Goal: Information Seeking & Learning: Learn about a topic

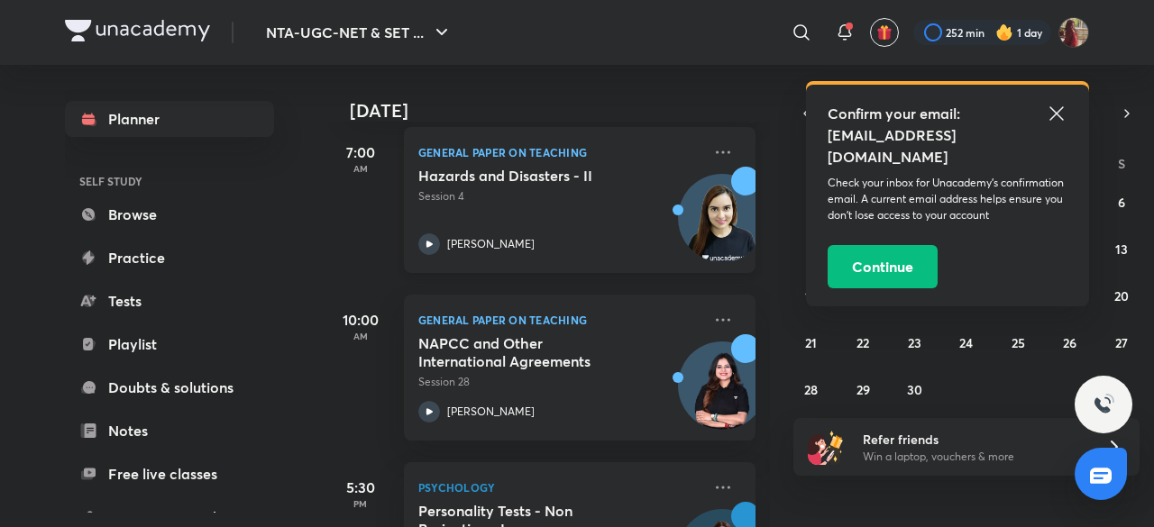
scroll to position [271, 0]
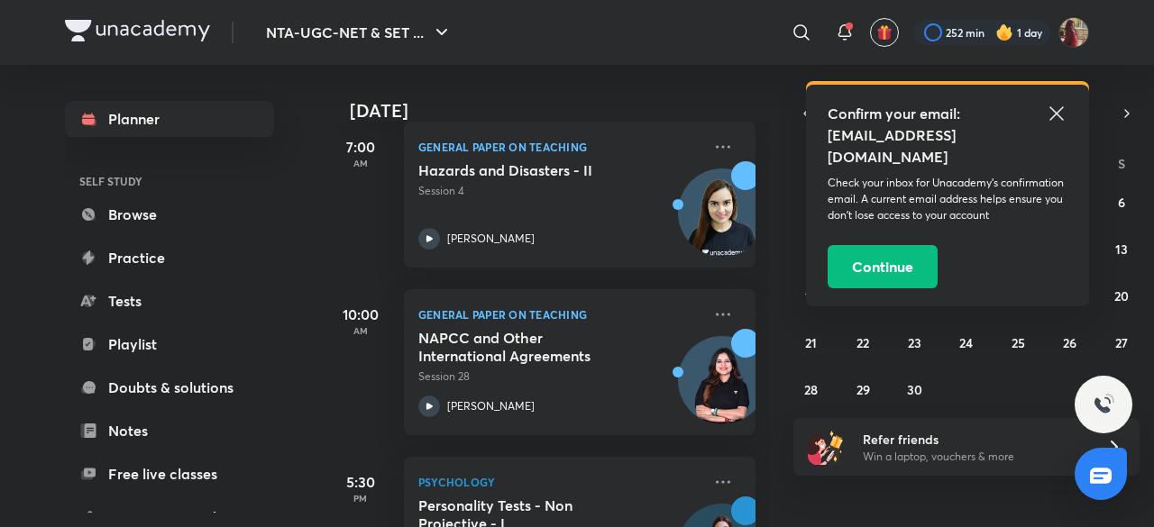
click at [1063, 113] on icon at bounding box center [1057, 114] width 22 height 22
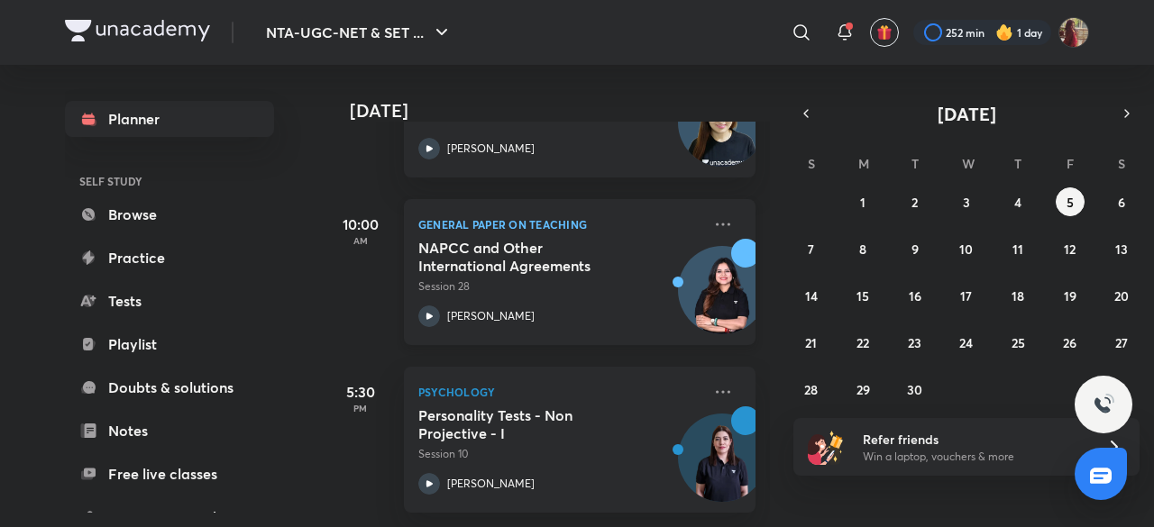
scroll to position [0, 0]
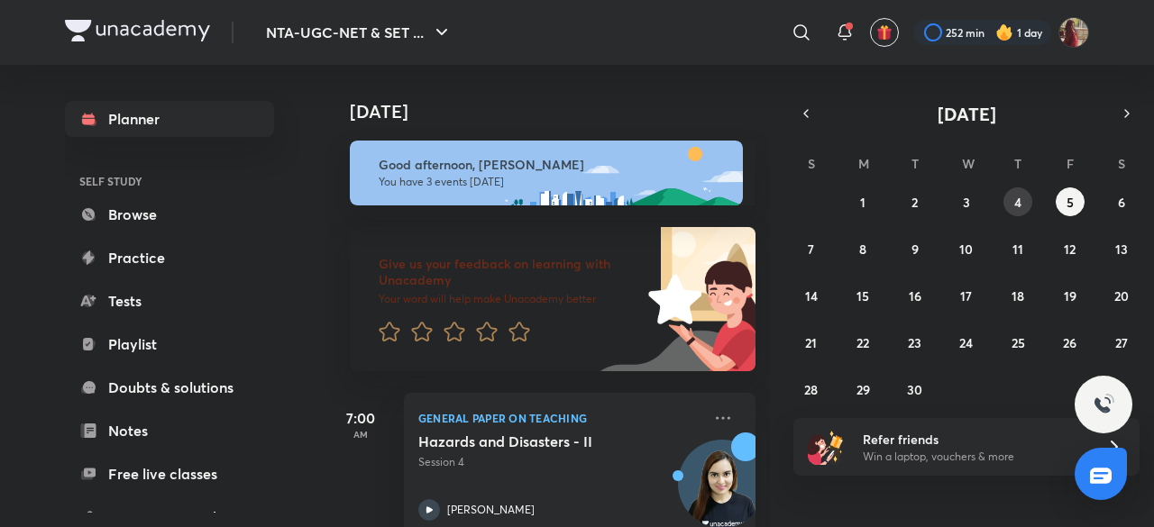
click at [1017, 205] on abbr "4" at bounding box center [1017, 202] width 7 height 17
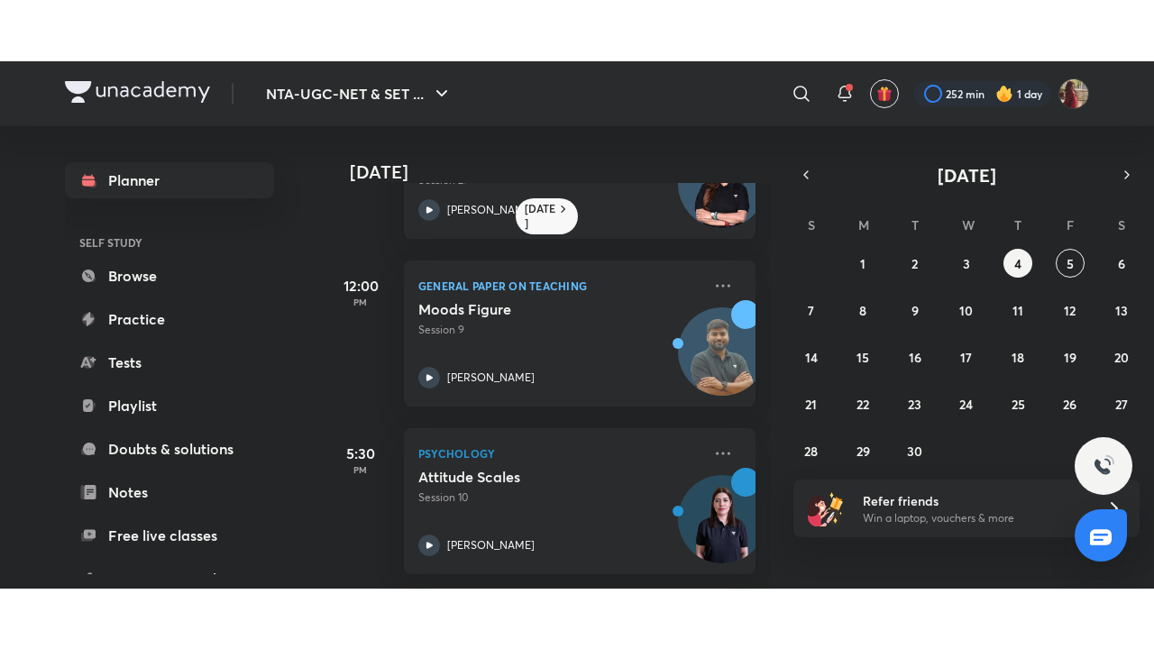
scroll to position [462, 0]
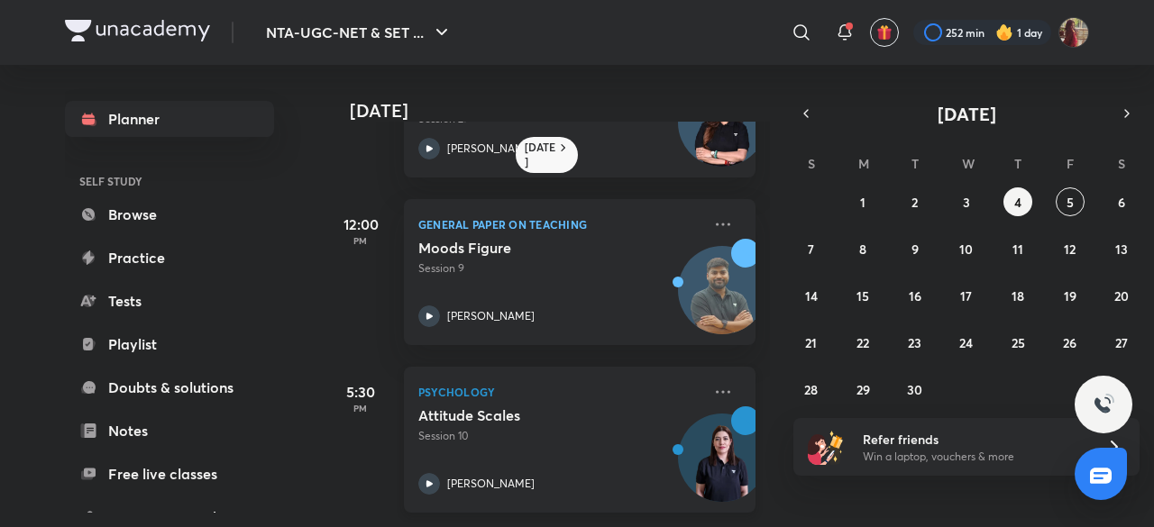
click at [425, 473] on icon at bounding box center [429, 484] width 22 height 22
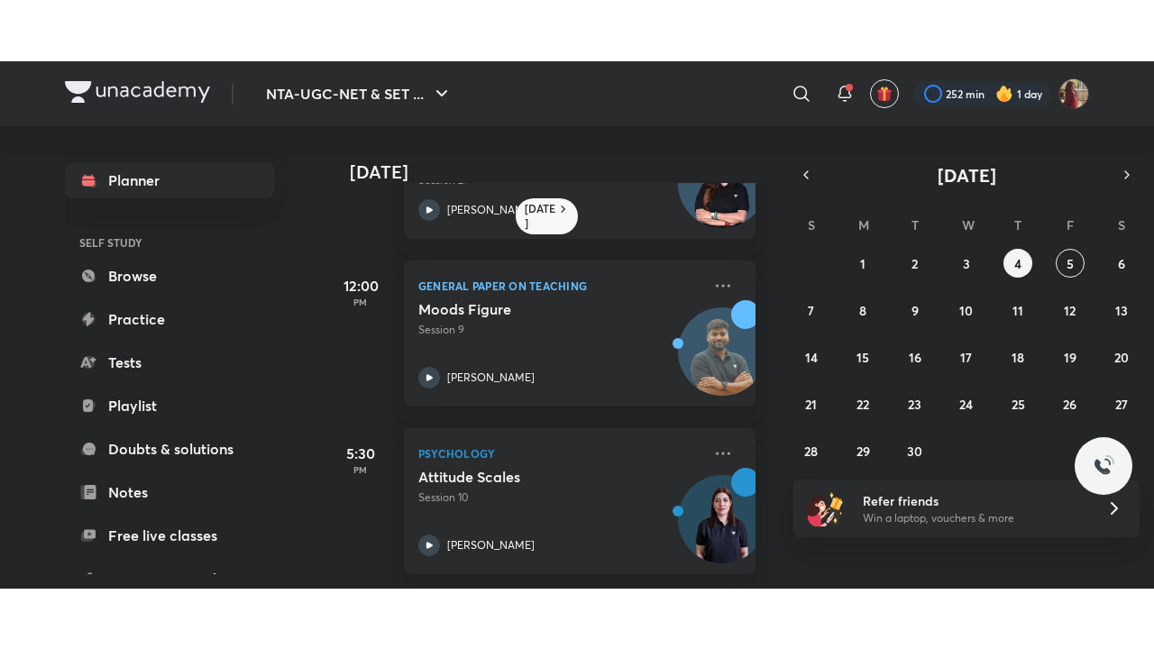
scroll to position [341, 0]
